Goal: Task Accomplishment & Management: Use online tool/utility

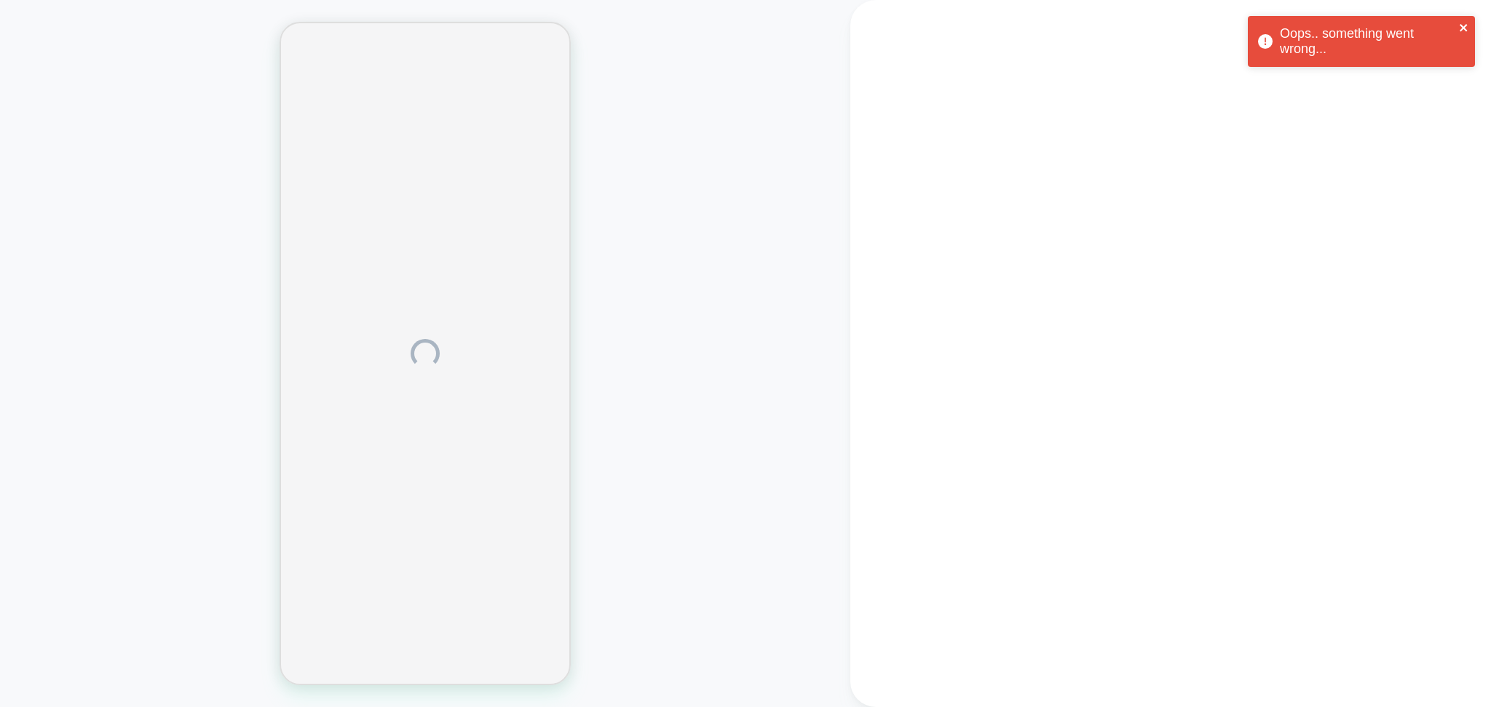
click at [1459, 30] on icon "close" at bounding box center [1464, 28] width 10 height 12
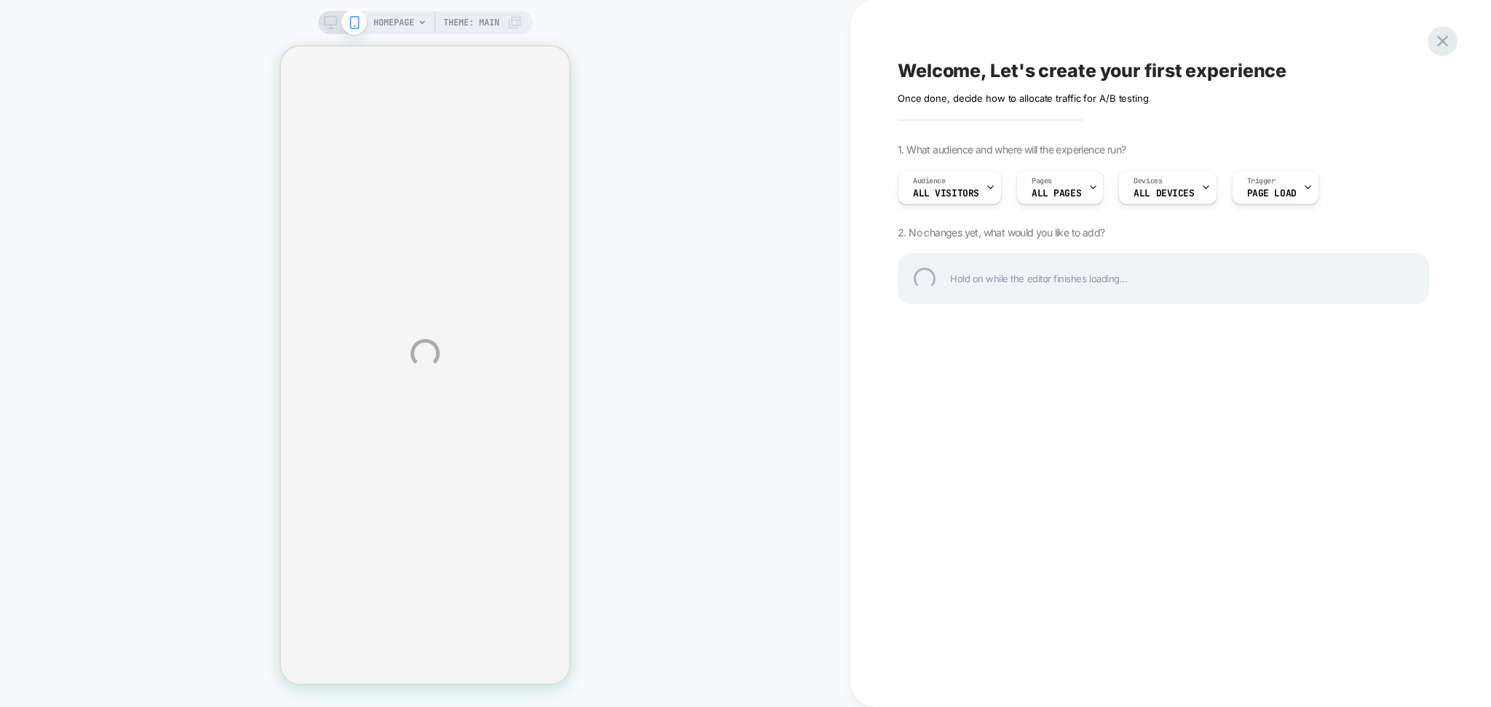
click at [1441, 50] on div at bounding box center [1442, 41] width 30 height 30
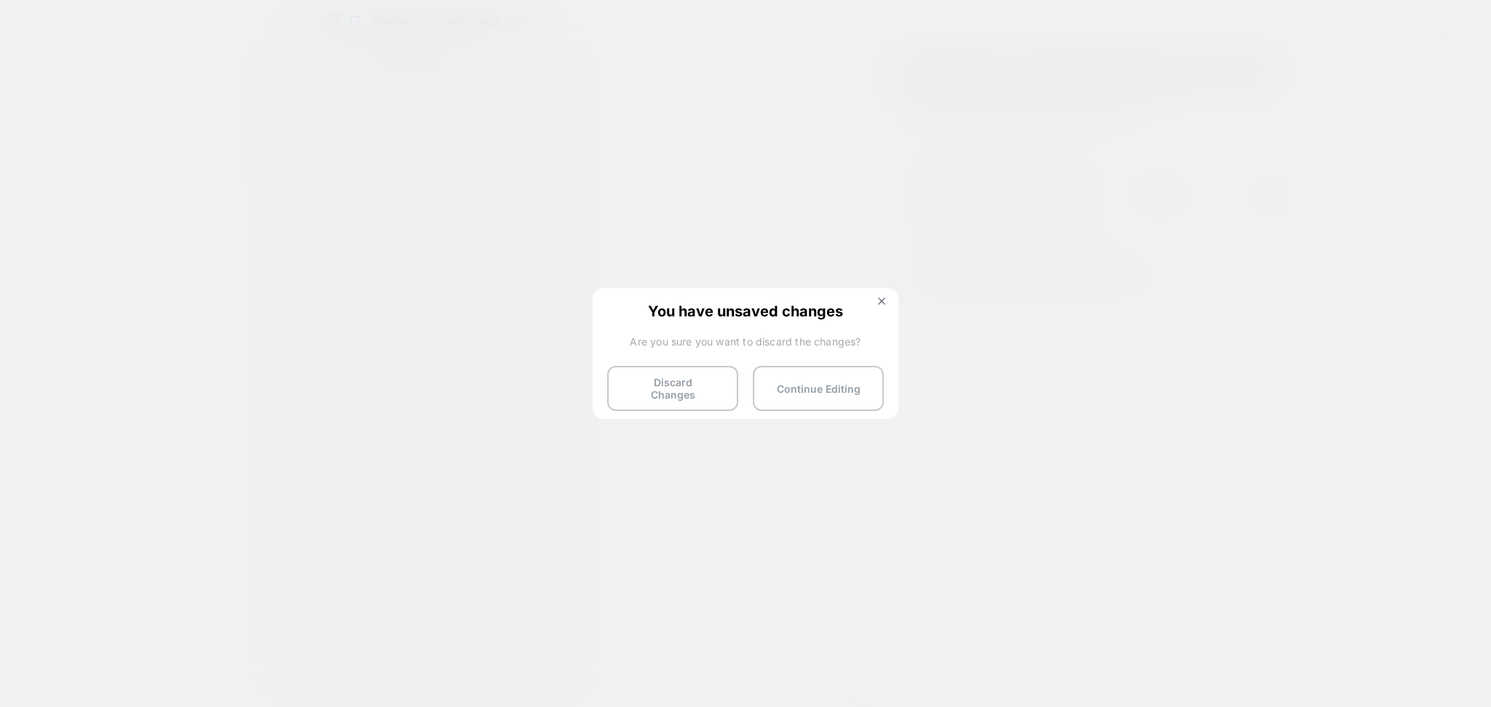
click at [688, 405] on div "You have unsaved changes Are you sure you want to discard the changes? Discard …" at bounding box center [745, 352] width 306 height 129
click at [689, 394] on button "Discard Changes" at bounding box center [672, 388] width 131 height 45
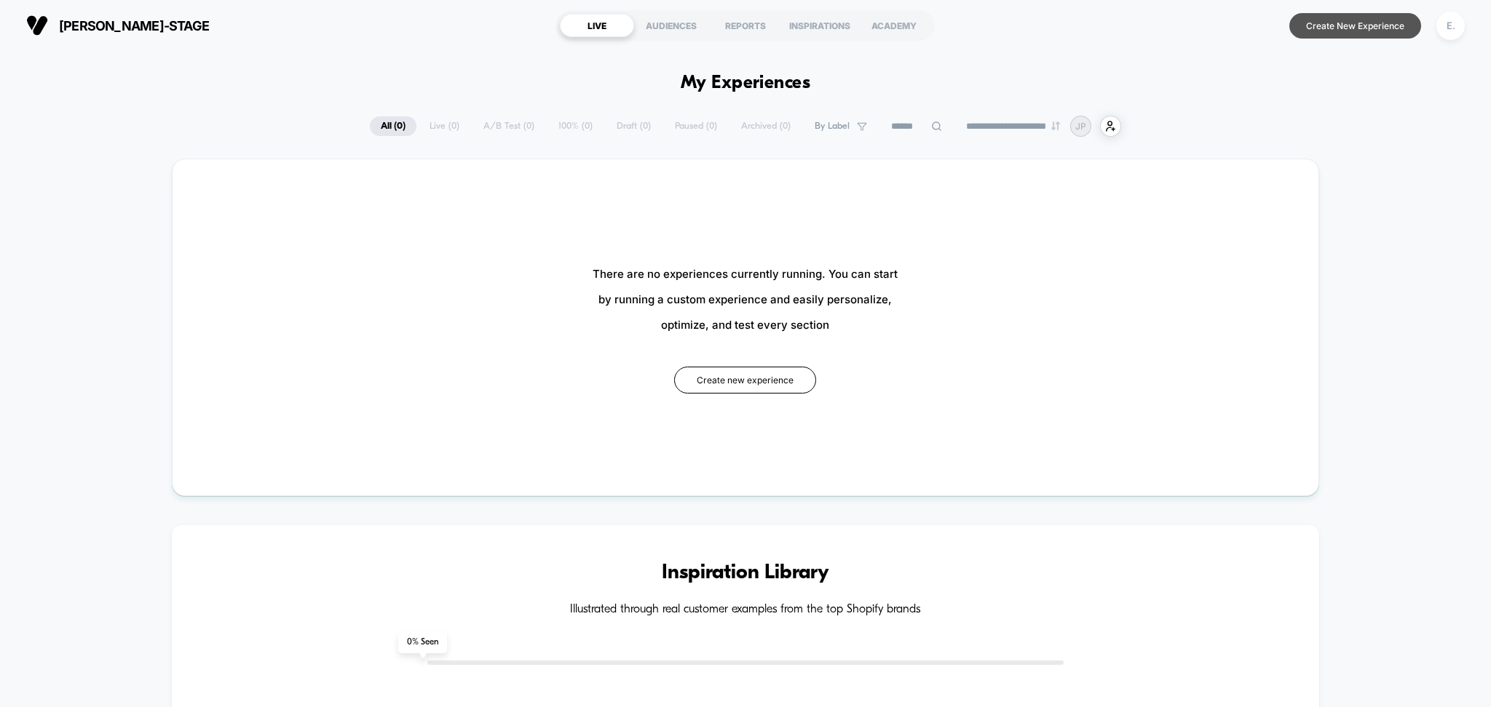
click at [1328, 20] on button "Create New Experience" at bounding box center [1355, 25] width 132 height 25
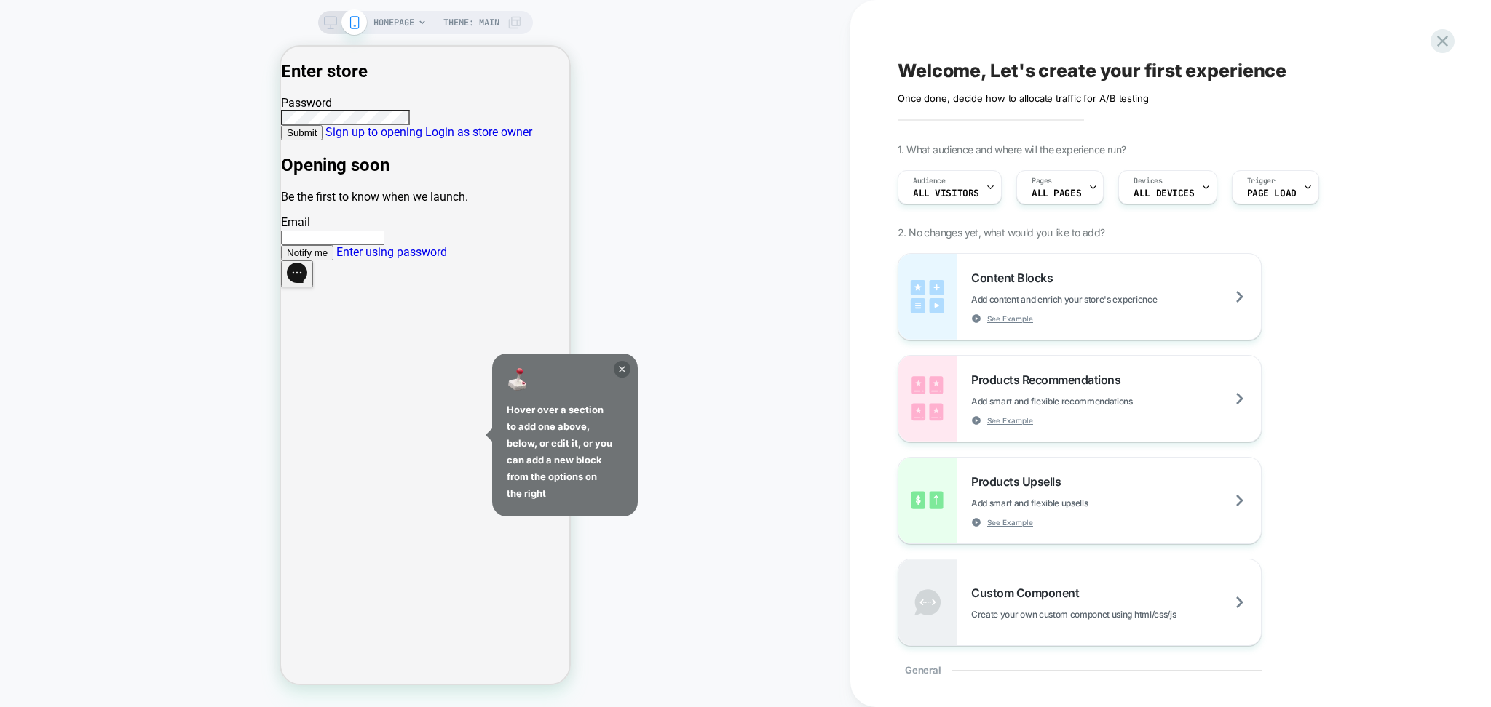
click at [622, 366] on icon at bounding box center [622, 369] width 17 height 17
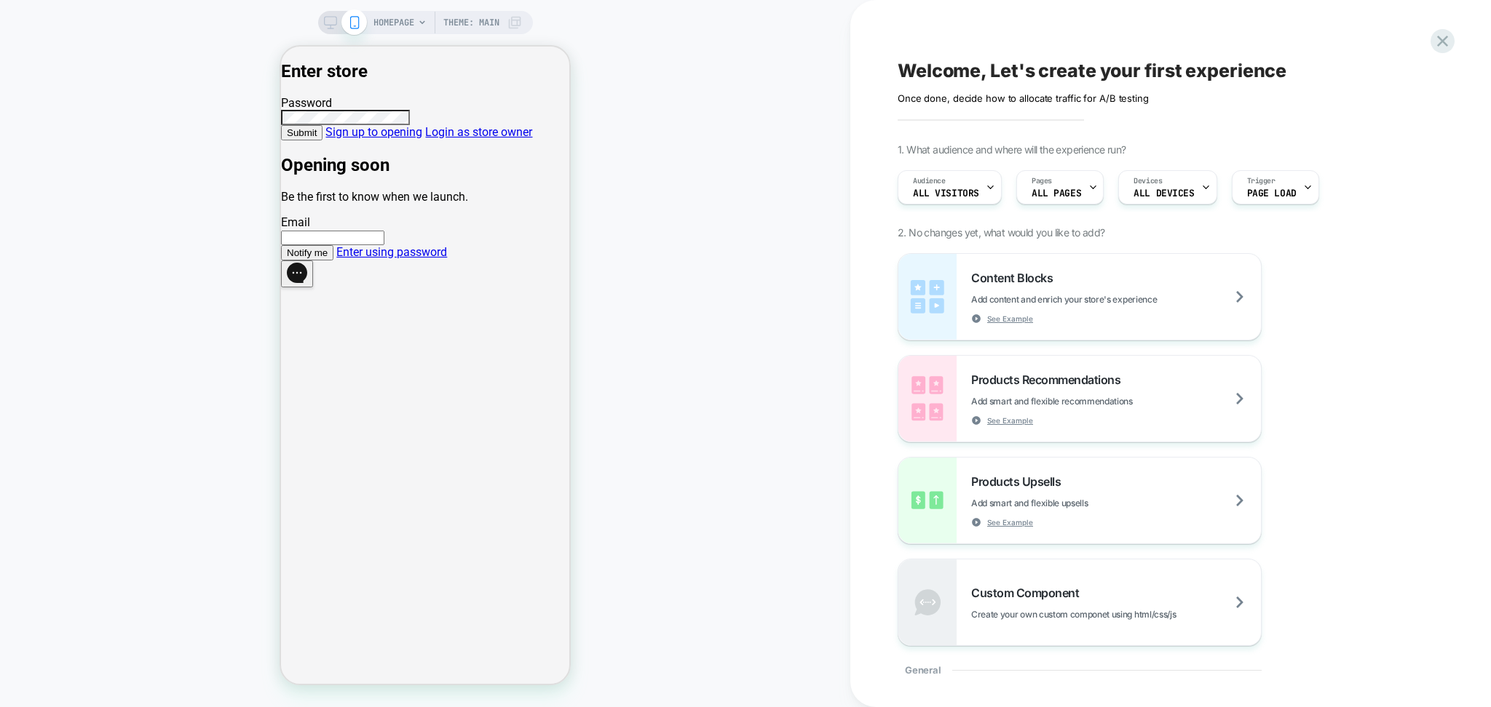
click at [428, 259] on link "Enter using password" at bounding box center [391, 252] width 111 height 14
